Goal: Transaction & Acquisition: Purchase product/service

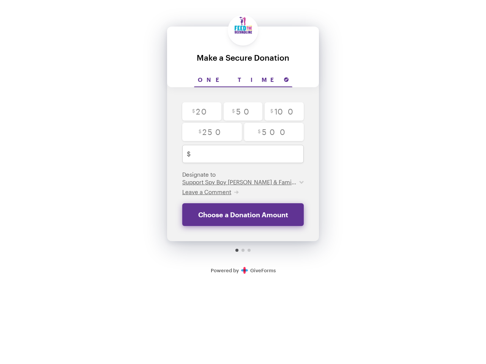
click at [243, 80] on input "One time" at bounding box center [243, 80] width 98 height 14
click at [210, 192] on span "Leave a Comment" at bounding box center [206, 192] width 49 height 7
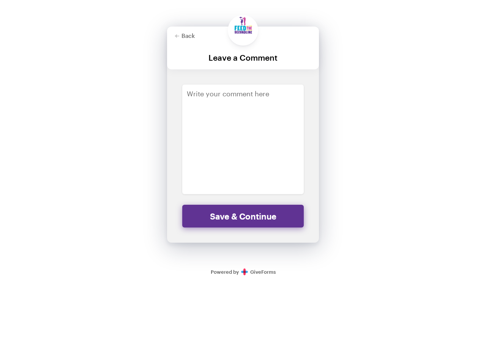
click at [395, 133] on div "Back Back Leave a Comment For your generous donation of $250.00 One time $ 20 $…" at bounding box center [243, 141] width 486 height 283
click at [395, 112] on div "Back Back Leave a Comment For your generous donation of $250.00 One time $ 20 $…" at bounding box center [243, 141] width 486 height 283
click at [395, 131] on div "Back Back Leave a Comment For your generous donation of $250.00 One time $ 20 $…" at bounding box center [243, 141] width 486 height 283
click at [358, 148] on div "Back Back Leave a Comment For your generous donation of $250.00 One time $ 20 $…" at bounding box center [243, 141] width 486 height 283
click at [390, 148] on div "Back Back Leave a Comment For your generous donation of $250.00 One time $ 20 $…" at bounding box center [243, 141] width 486 height 283
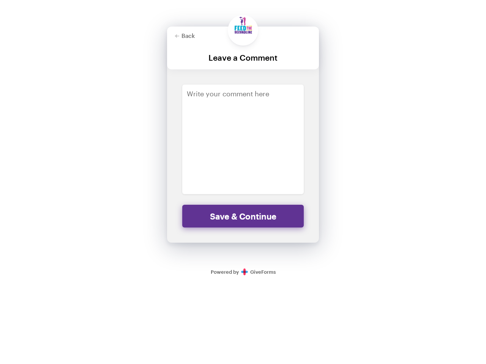
click at [426, 148] on div "Back Back Leave a Comment For your generous donation of $250.00 One time $ 20 $…" at bounding box center [243, 141] width 486 height 283
click at [395, 179] on div "Back Back Leave a Comment For your generous donation of $250.00 One time $ 20 $…" at bounding box center [243, 141] width 486 height 283
